Goal: Book appointment/travel/reservation

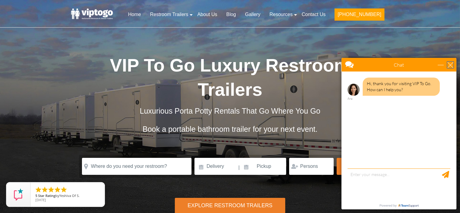
click at [449, 63] on div "close" at bounding box center [450, 65] width 6 height 6
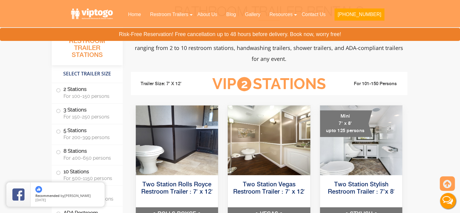
scroll to position [242, 0]
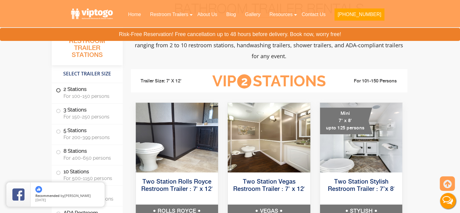
click at [62, 91] on label "2 Stations For 100-150 persons" at bounding box center [87, 92] width 63 height 19
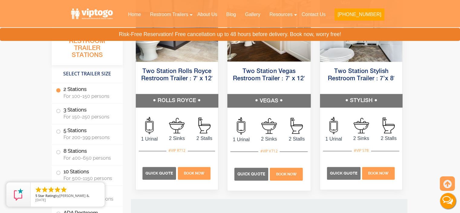
scroll to position [377, 0]
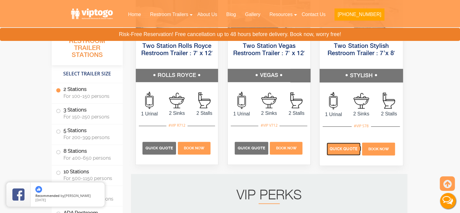
click at [340, 148] on span "Quick Quote" at bounding box center [344, 148] width 28 height 5
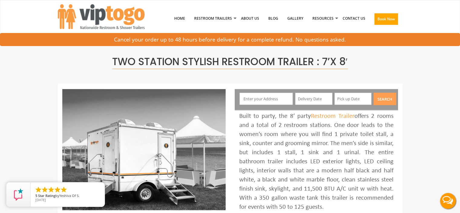
click at [255, 99] on input "text" at bounding box center [266, 99] width 53 height 12
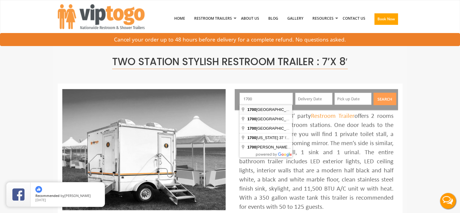
type input "[STREET_ADDRESS]"
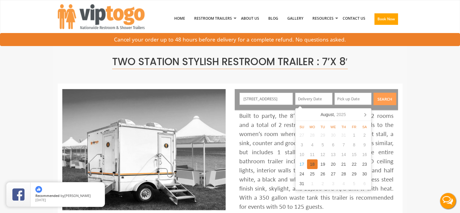
click at [312, 165] on div "18" at bounding box center [312, 164] width 11 height 10
type input "[DATE]"
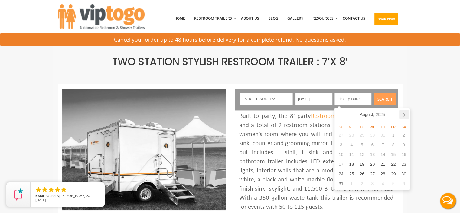
click at [405, 116] on icon at bounding box center [404, 114] width 10 height 10
click at [364, 146] on div "9" at bounding box center [362, 145] width 11 height 10
type input "[DATE]"
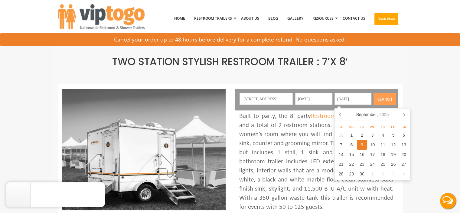
click at [384, 97] on button "Search" at bounding box center [385, 99] width 23 height 12
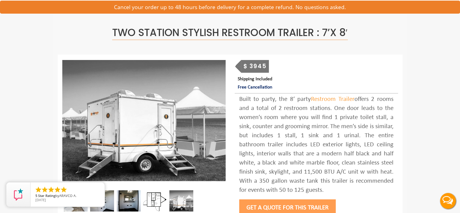
scroll to position [60, 0]
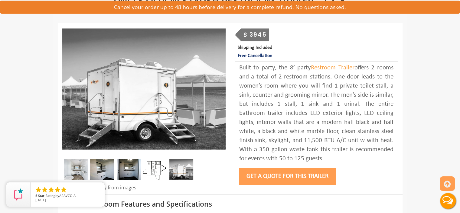
click at [123, 172] on img at bounding box center [129, 168] width 24 height 21
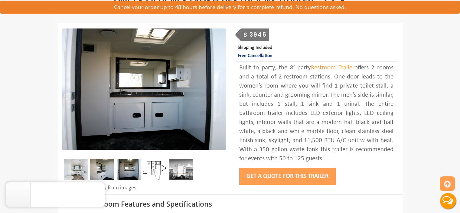
click at [104, 167] on img at bounding box center [102, 168] width 24 height 21
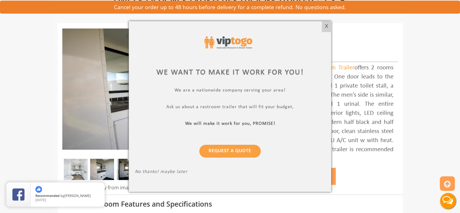
drag, startPoint x: 325, startPoint y: 25, endPoint x: 236, endPoint y: 8, distance: 91.0
click at [325, 25] on div "X" at bounding box center [326, 26] width 9 height 10
